Goal: Information Seeking & Learning: Learn about a topic

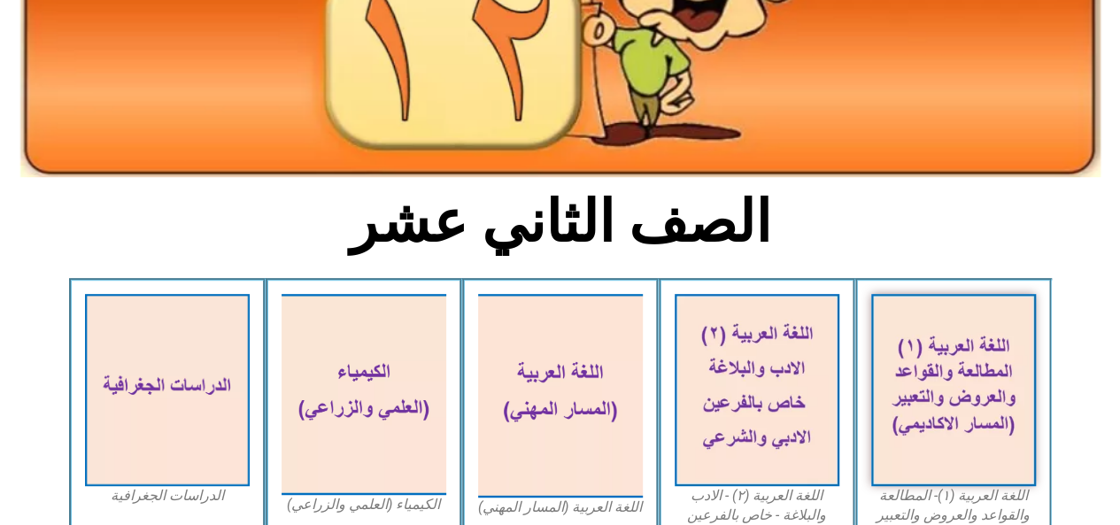
scroll to position [354, 0]
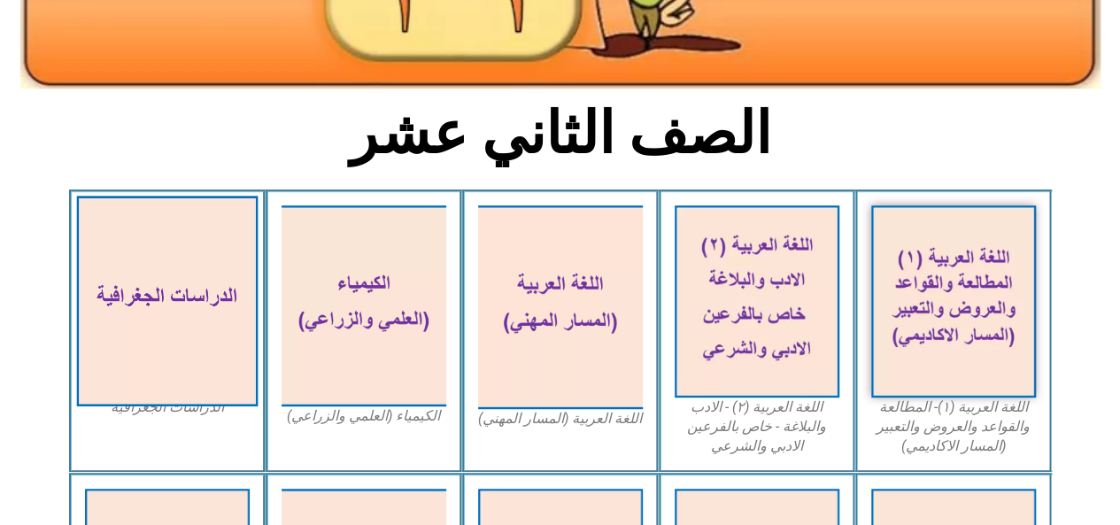
click at [151, 280] on img at bounding box center [166, 301] width 181 height 211
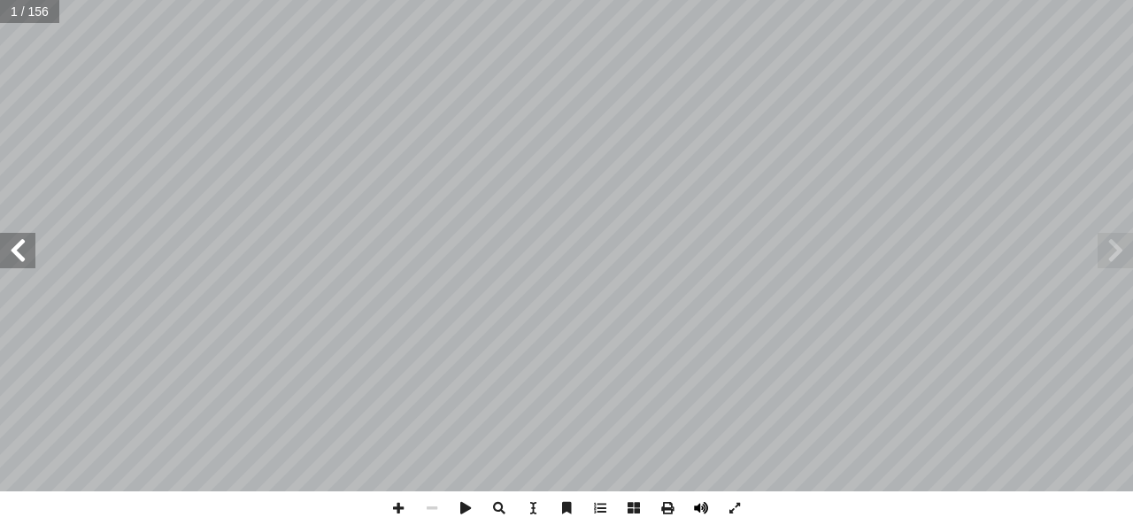
click at [696, 505] on span at bounding box center [701, 508] width 34 height 34
click at [641, 521] on div "١6 ٢- الرياح الموسمية: تي: أ نقوم بم� ي� ّ سي�، ثم آ مل خريطتي جنوب شرق ا أ نت�…" at bounding box center [566, 262] width 1133 height 525
click at [393, 511] on span at bounding box center [399, 508] width 34 height 34
click at [420, 511] on span at bounding box center [432, 508] width 34 height 34
click at [436, 515] on span at bounding box center [432, 508] width 34 height 34
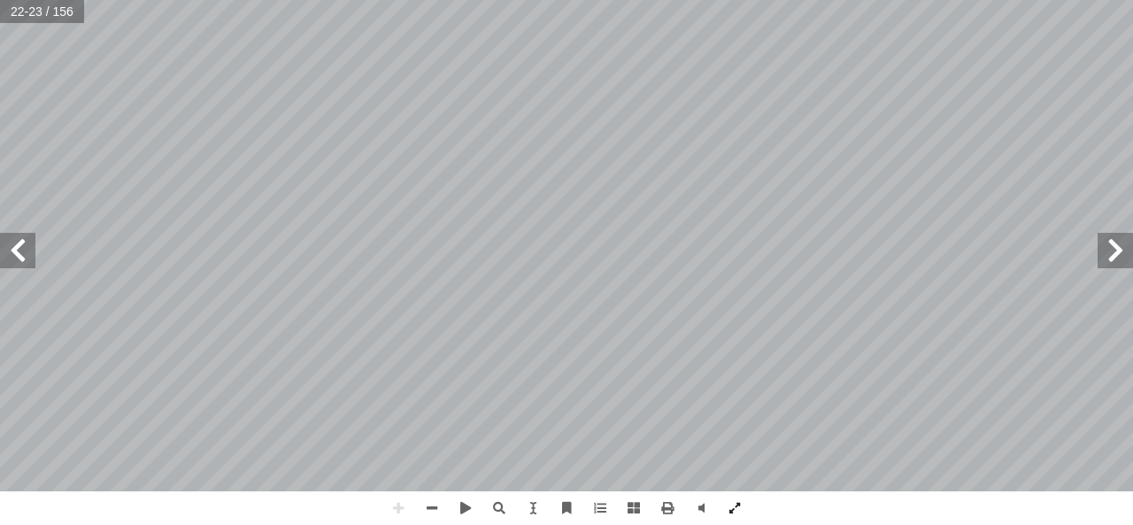
click at [367, 161] on html "الصفحة الرئيسية الصف الأول الصف الثاني الصف الثالث الصف الرابع الصف الخامس الصف…" at bounding box center [566, 80] width 1133 height 161
